Goal: Task Accomplishment & Management: Manage account settings

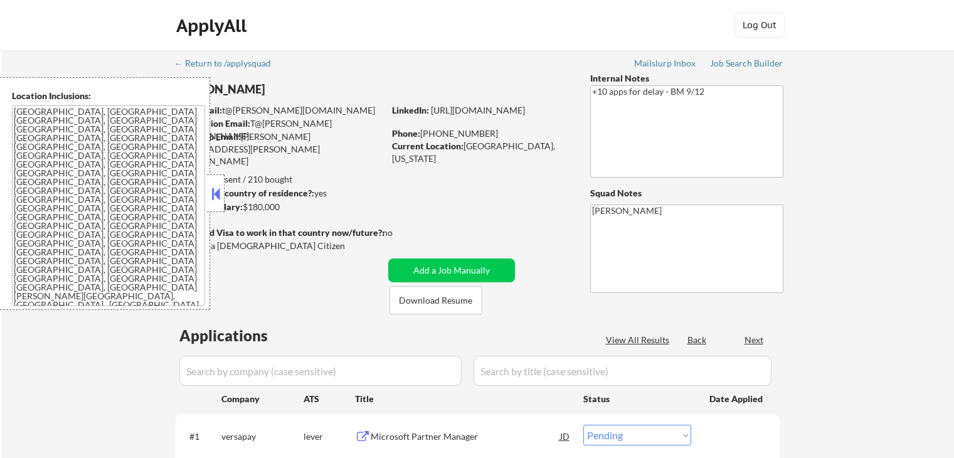
select select ""pending""
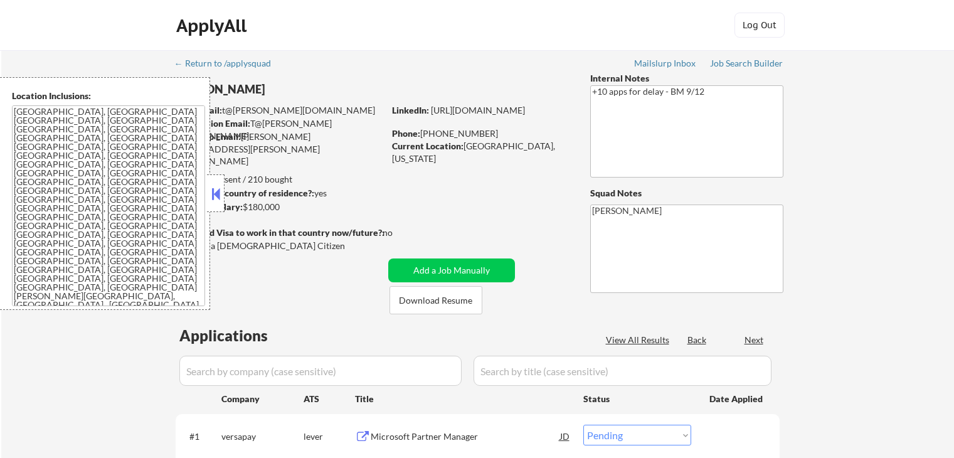
select select ""pending""
drag, startPoint x: 215, startPoint y: 199, endPoint x: 301, endPoint y: 180, distance: 88.0
click at [217, 198] on button at bounding box center [216, 193] width 14 height 19
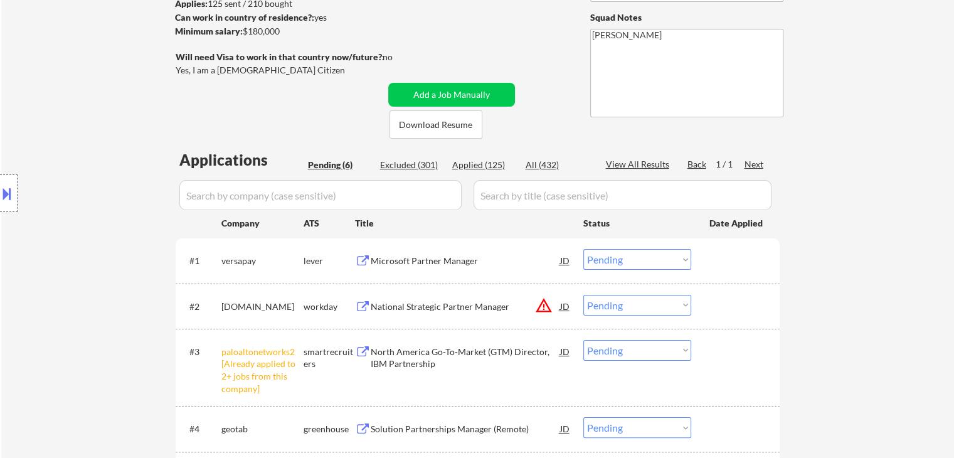
scroll to position [251, 0]
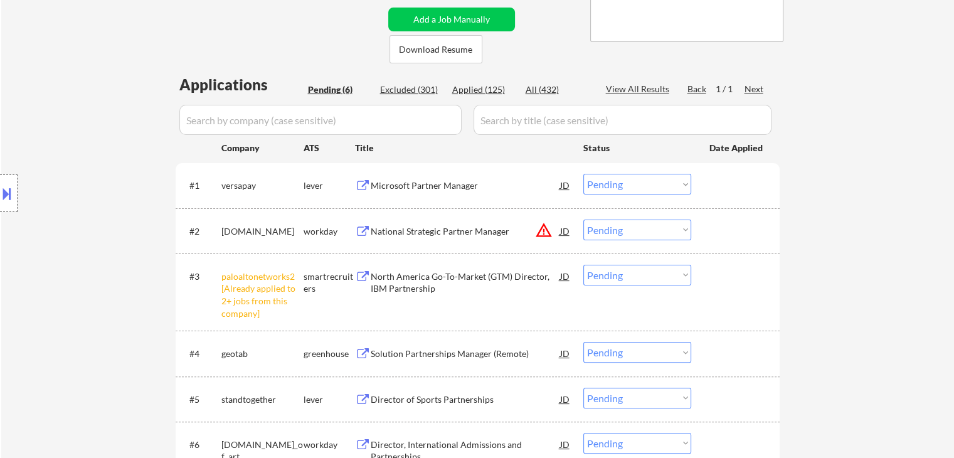
click at [546, 231] on button "warning_amber" at bounding box center [544, 230] width 18 height 18
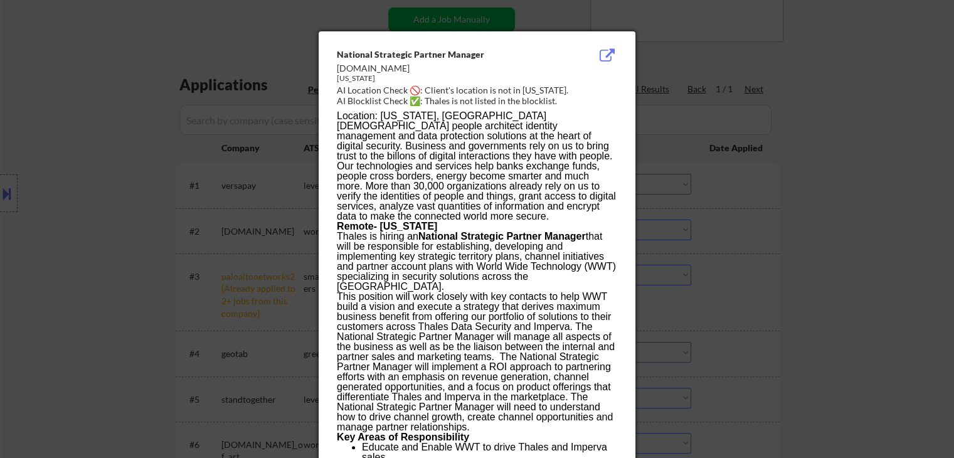
click at [55, 186] on div at bounding box center [477, 229] width 954 height 458
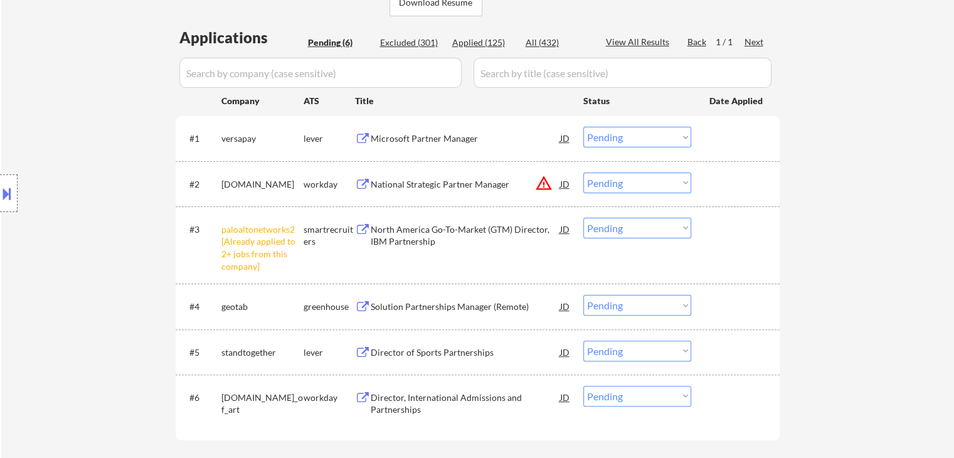
scroll to position [314, 0]
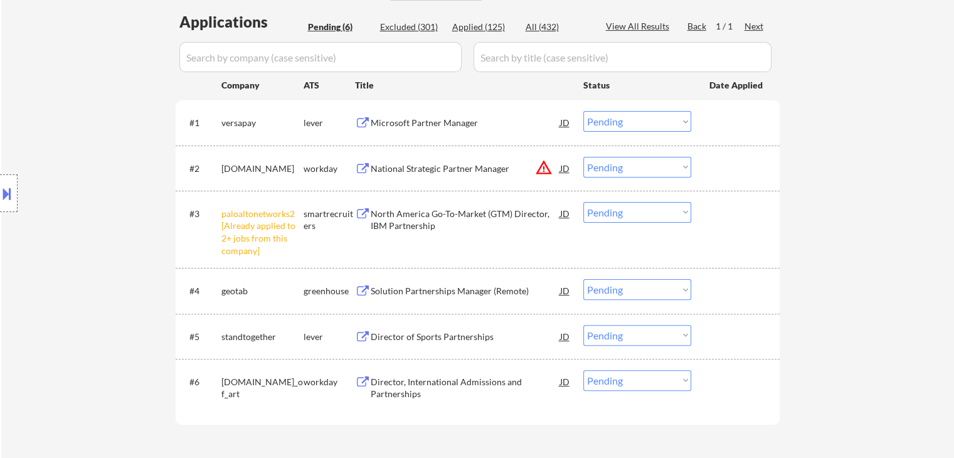
click at [624, 213] on select "Choose an option... Pending Applied Excluded (Questions) Excluded (Expired) Exc…" at bounding box center [637, 212] width 108 height 21
click at [583, 202] on select "Choose an option... Pending Applied Excluded (Questions) Excluded (Expired) Exc…" at bounding box center [637, 212] width 108 height 21
click at [544, 171] on button "warning_amber" at bounding box center [544, 168] width 18 height 18
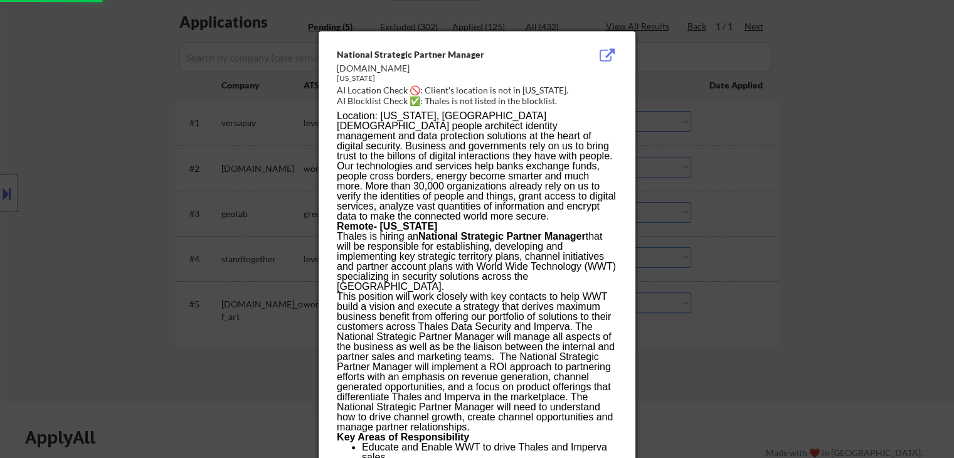
click at [782, 181] on div at bounding box center [477, 229] width 954 height 458
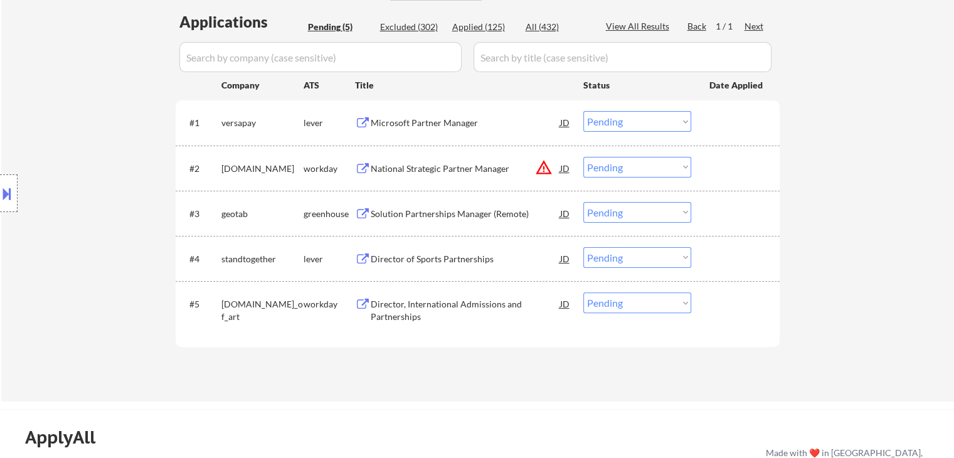
click at [8, 199] on button at bounding box center [7, 193] width 14 height 21
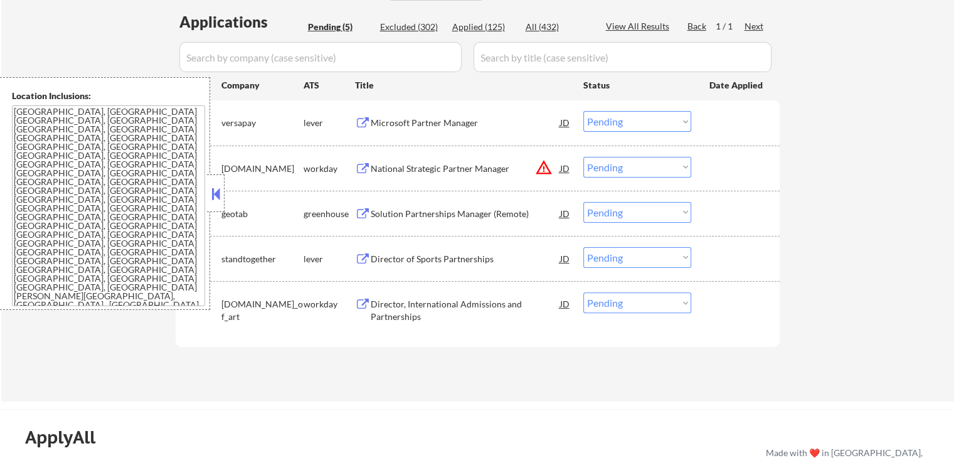
click at [436, 127] on div "Microsoft Partner Manager" at bounding box center [465, 123] width 189 height 13
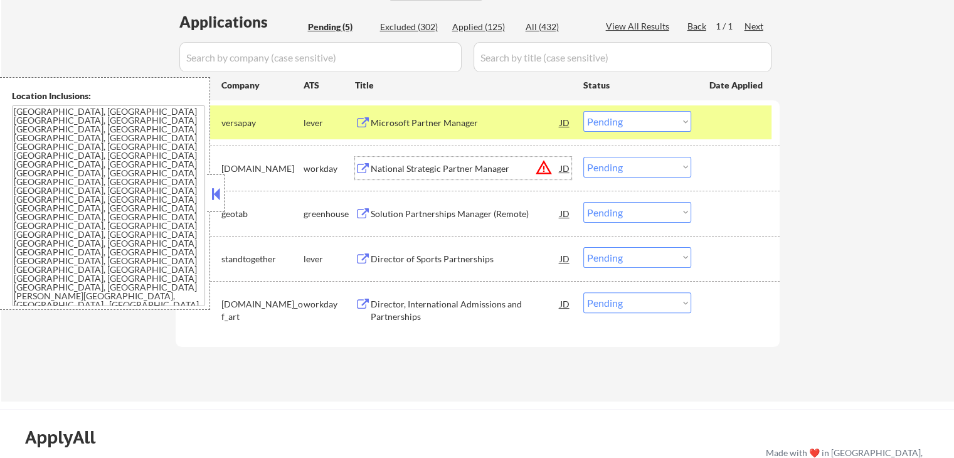
click at [448, 167] on div "National Strategic Partner Manager" at bounding box center [465, 168] width 189 height 13
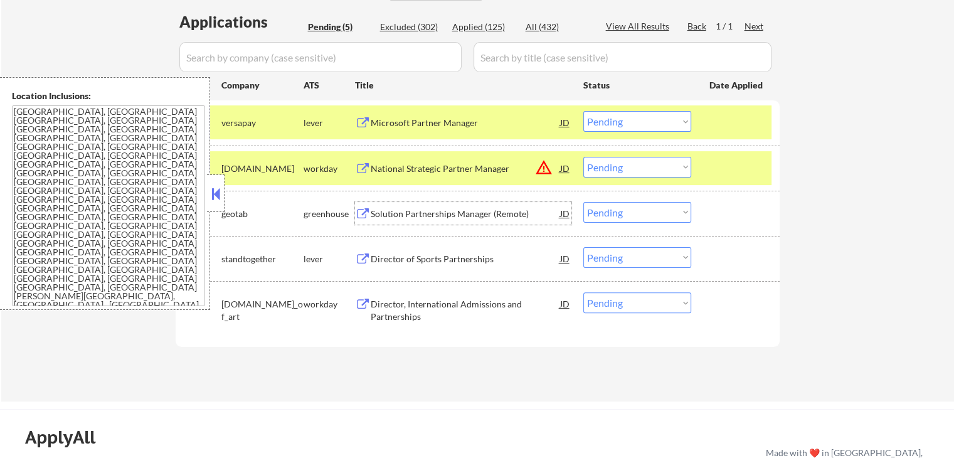
drag, startPoint x: 432, startPoint y: 213, endPoint x: 442, endPoint y: 268, distance: 56.6
click at [432, 213] on div "Solution Partnerships Manager (Remote)" at bounding box center [465, 214] width 189 height 13
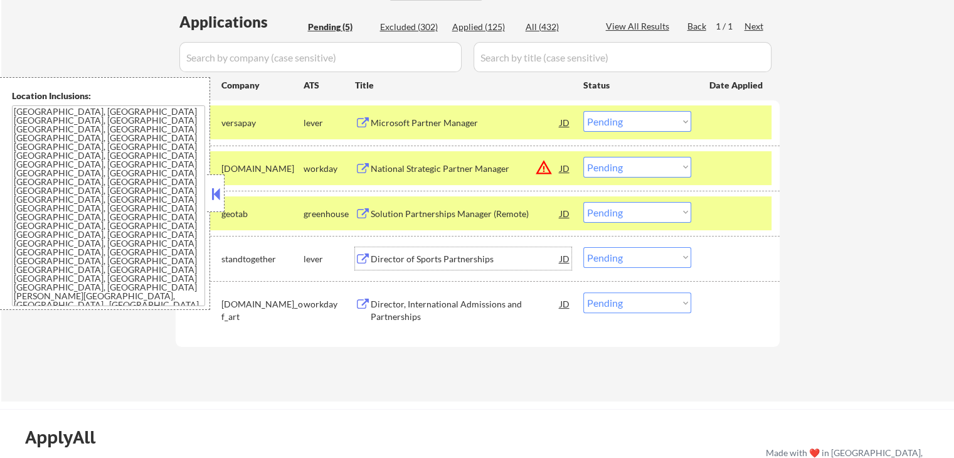
click at [437, 258] on div "Director of Sports Partnerships" at bounding box center [465, 259] width 189 height 13
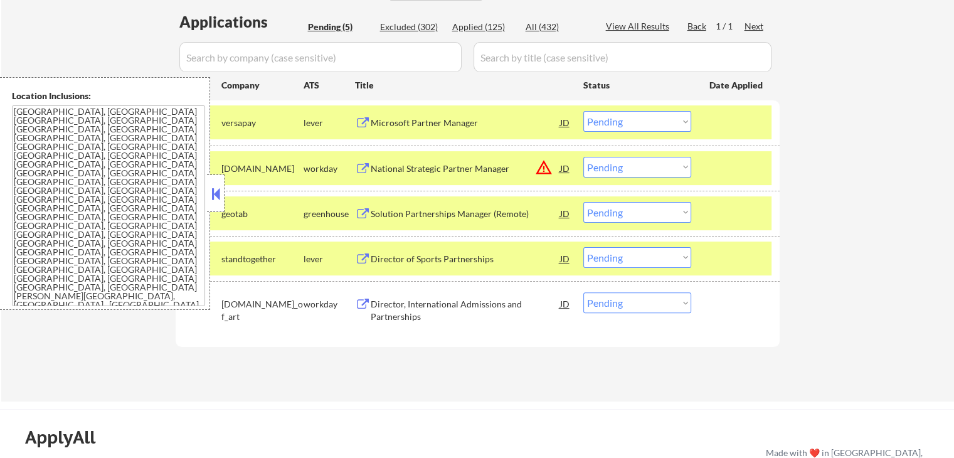
click at [421, 307] on div "Director, International Admissions and Partnerships" at bounding box center [465, 310] width 189 height 24
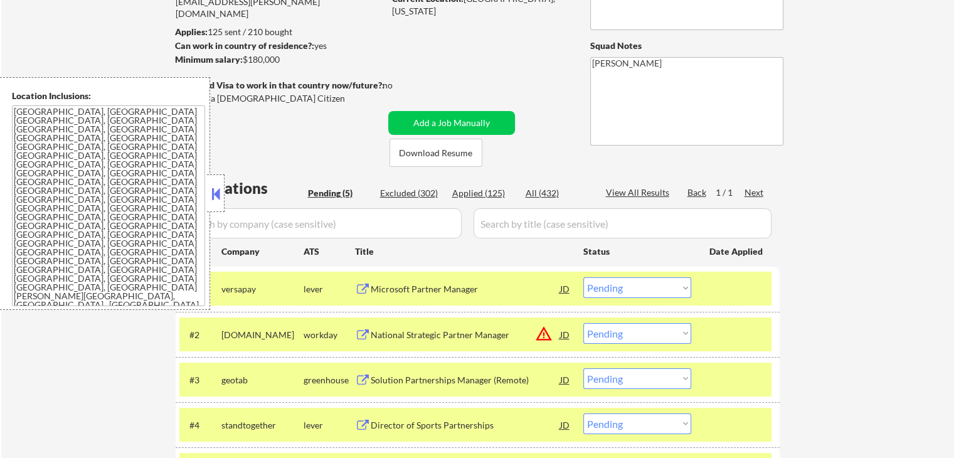
scroll to position [63, 0]
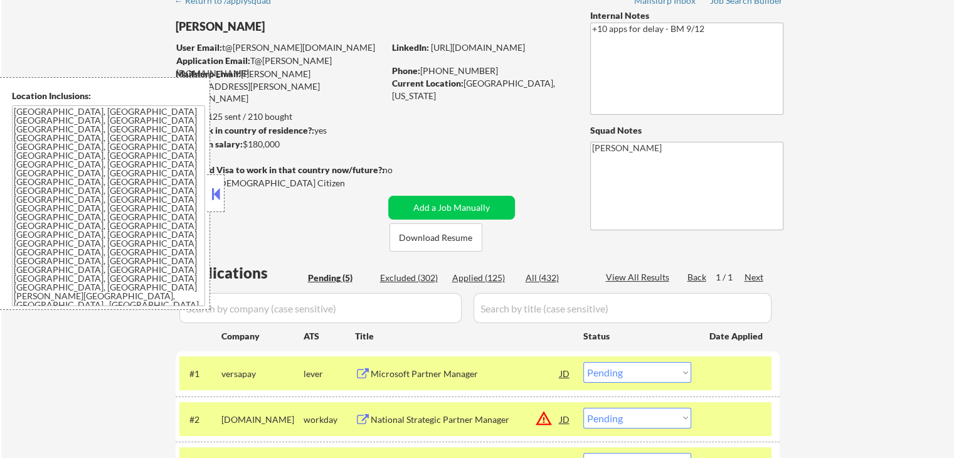
click at [216, 196] on button at bounding box center [216, 193] width 14 height 19
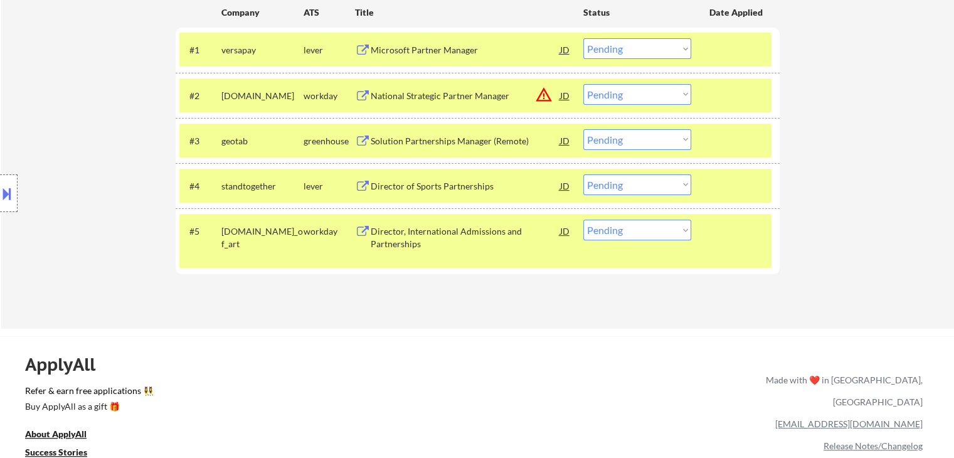
scroll to position [423, 0]
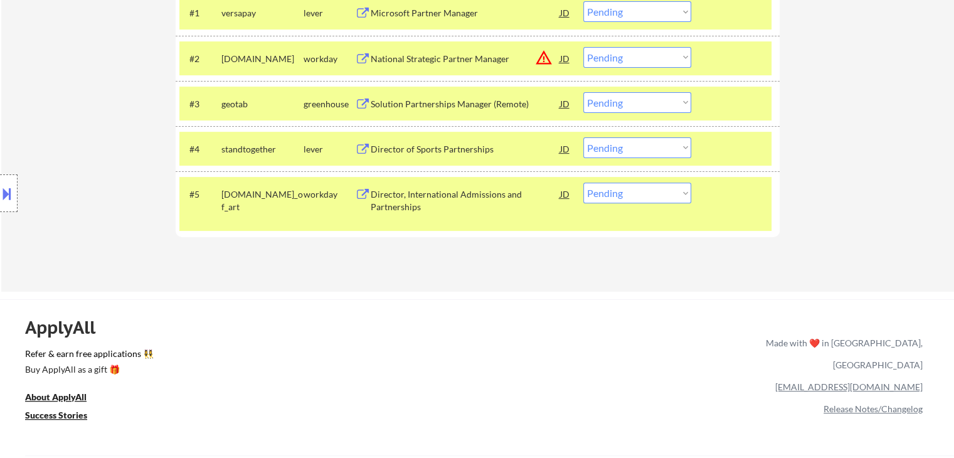
drag, startPoint x: 632, startPoint y: 105, endPoint x: 615, endPoint y: 103, distance: 17.0
click at [632, 105] on select "Choose an option... Pending Applied Excluded (Questions) Excluded (Expired) Exc…" at bounding box center [637, 102] width 108 height 21
click at [583, 92] on select "Choose an option... Pending Applied Excluded (Questions) Excluded (Expired) Exc…" at bounding box center [637, 102] width 108 height 21
select select ""pending""
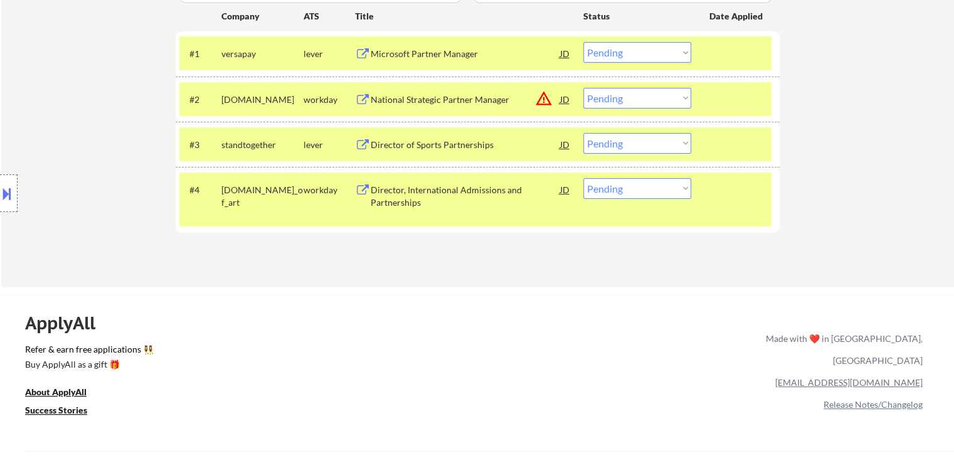
scroll to position [361, 0]
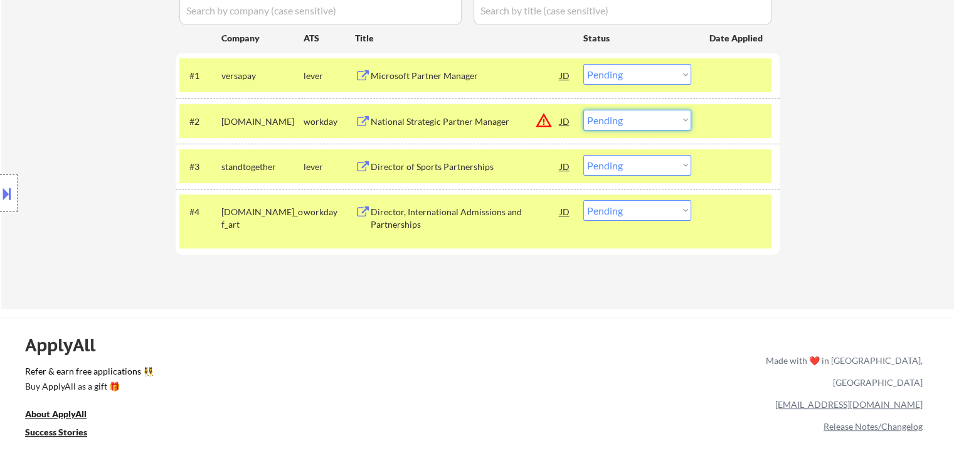
drag, startPoint x: 637, startPoint y: 124, endPoint x: 619, endPoint y: 117, distance: 19.2
click at [637, 124] on select "Choose an option... Pending Applied Excluded (Questions) Excluded (Expired) Exc…" at bounding box center [637, 120] width 108 height 21
click at [583, 110] on select "Choose an option... Pending Applied Excluded (Questions) Excluded (Expired) Exc…" at bounding box center [637, 120] width 108 height 21
select select ""pending""
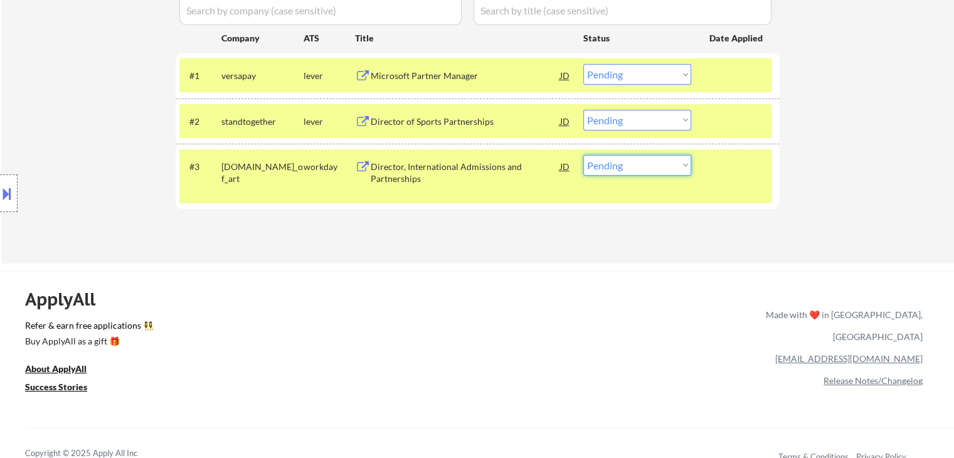
click at [633, 164] on select "Choose an option... Pending Applied Excluded (Questions) Excluded (Expired) Exc…" at bounding box center [637, 165] width 108 height 21
select select ""excluded__salary_""
click at [583, 155] on select "Choose an option... Pending Applied Excluded (Questions) Excluded (Expired) Exc…" at bounding box center [637, 165] width 108 height 21
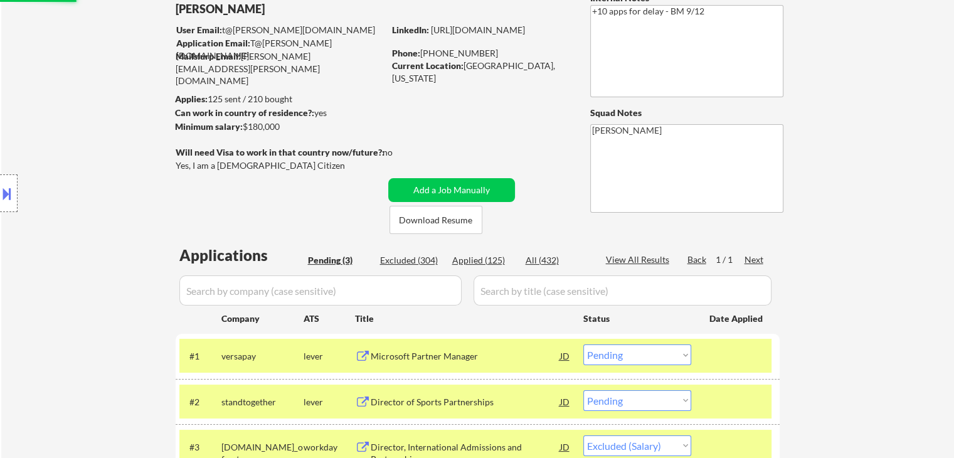
scroll to position [0, 0]
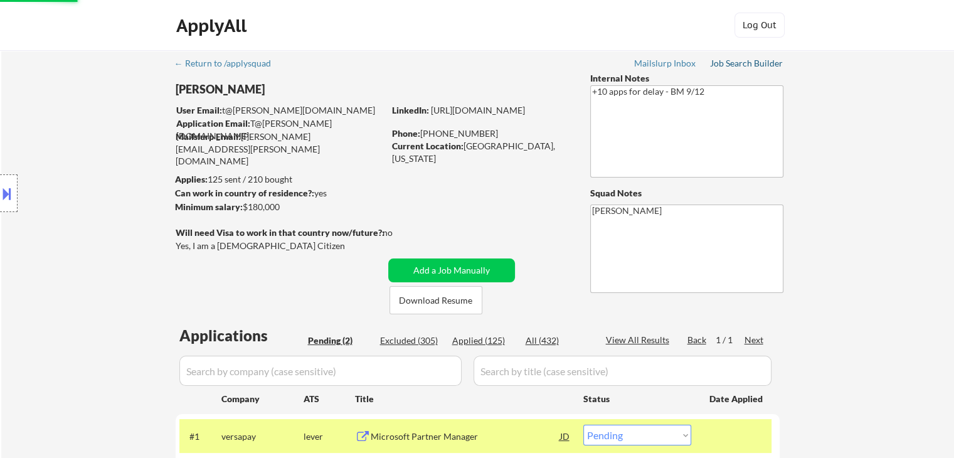
drag, startPoint x: 755, startPoint y: 63, endPoint x: 726, endPoint y: 94, distance: 42.2
click at [756, 63] on div "Job Search Builder" at bounding box center [746, 63] width 73 height 9
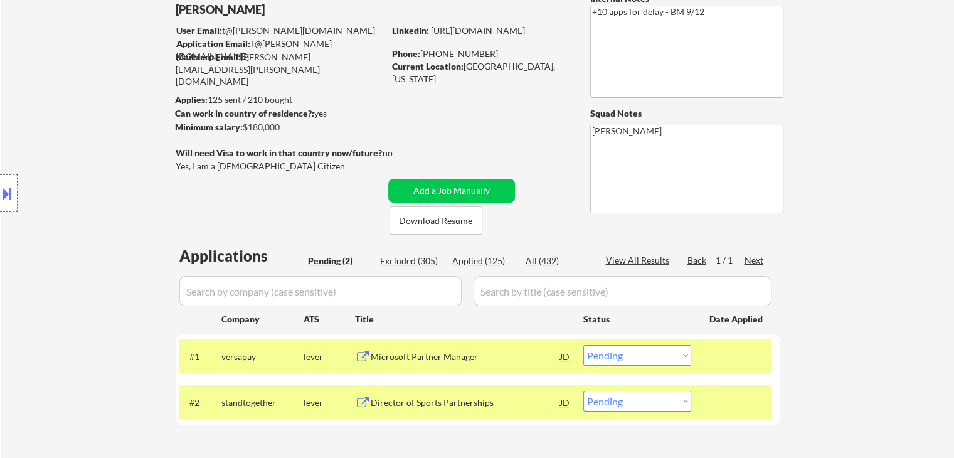
scroll to position [188, 0]
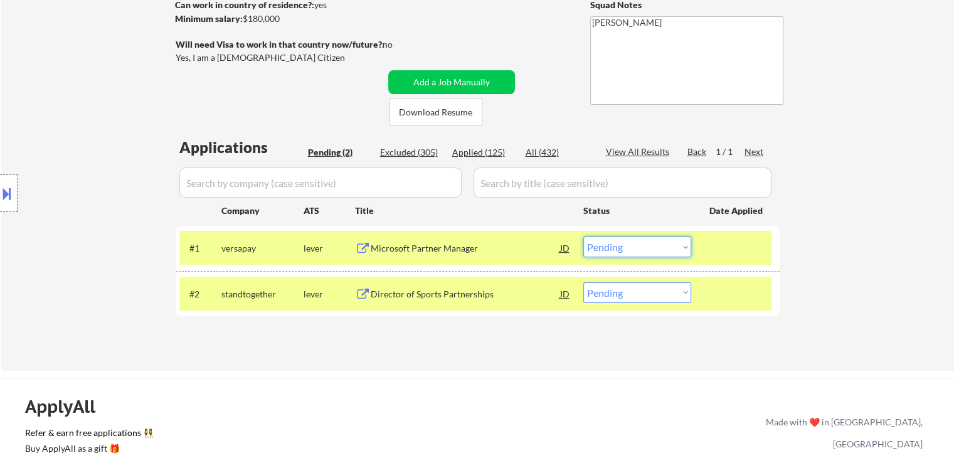
drag, startPoint x: 615, startPoint y: 244, endPoint x: 565, endPoint y: 233, distance: 51.3
click at [616, 243] on select "Choose an option... Pending Applied Excluded (Questions) Excluded (Expired) Exc…" at bounding box center [637, 246] width 108 height 21
click at [583, 236] on select "Choose an option... Pending Applied Excluded (Questions) Excluded (Expired) Exc…" at bounding box center [637, 246] width 108 height 21
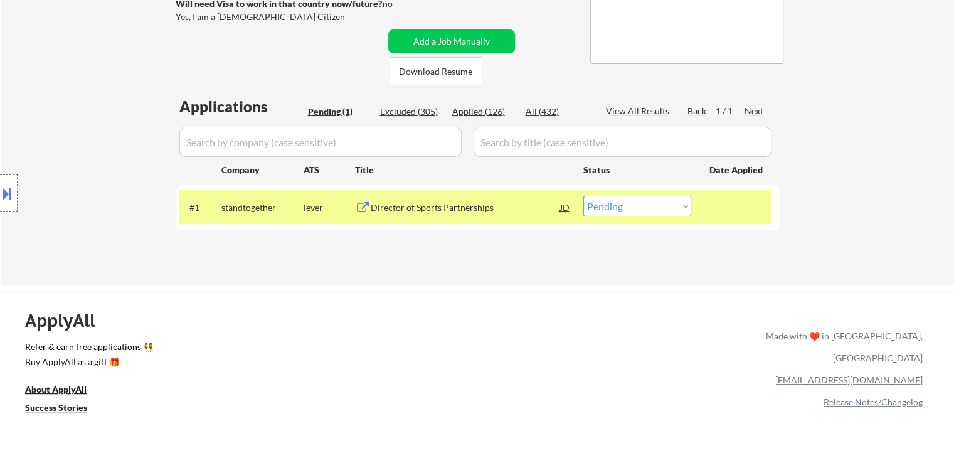
scroll to position [251, 0]
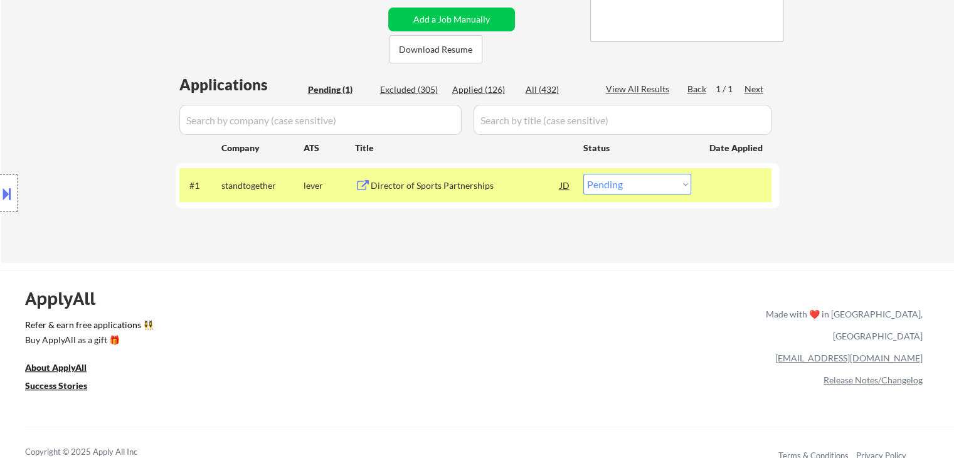
click at [637, 178] on select "Choose an option... Pending Applied Excluded (Questions) Excluded (Expired) Exc…" at bounding box center [637, 184] width 108 height 21
select select ""excluded__bad_match_""
click at [583, 174] on select "Choose an option... Pending Applied Excluded (Questions) Excluded (Expired) Exc…" at bounding box center [637, 184] width 108 height 21
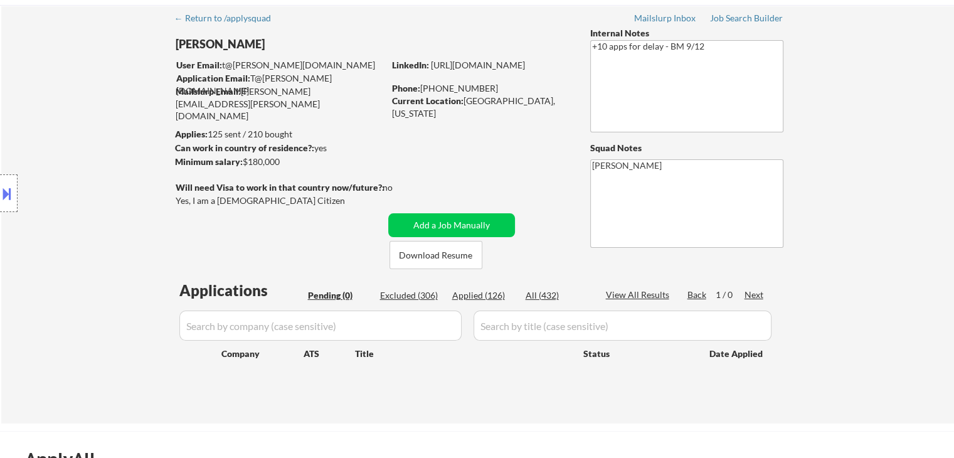
scroll to position [0, 0]
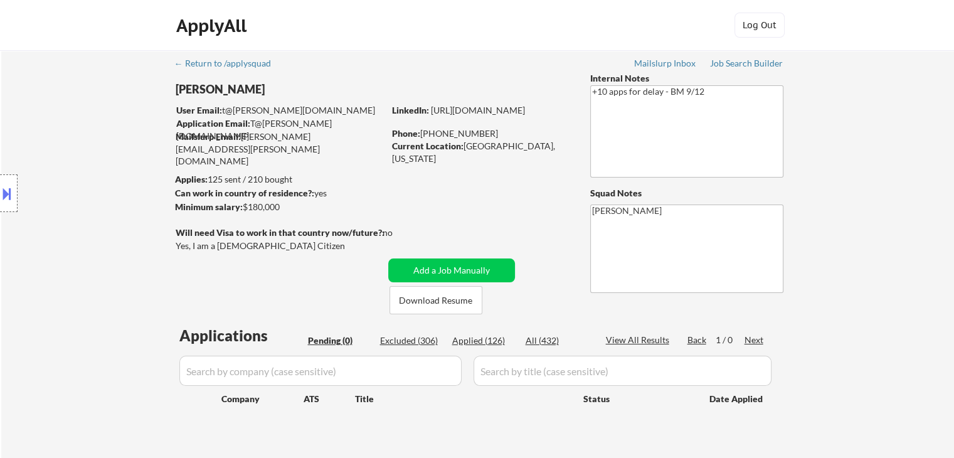
click at [95, 256] on div "Location Inclusions: [GEOGRAPHIC_DATA], [GEOGRAPHIC_DATA] [GEOGRAPHIC_DATA], [G…" at bounding box center [112, 193] width 225 height 233
